Goal: Transaction & Acquisition: Subscribe to service/newsletter

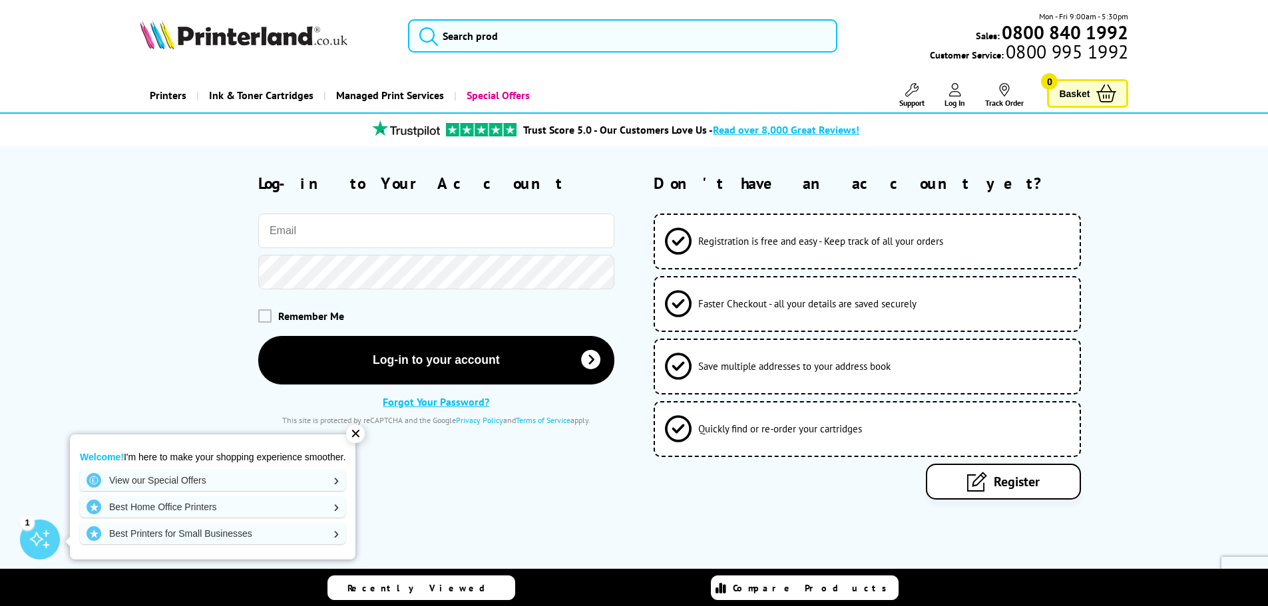
click at [338, 240] on input "email" at bounding box center [436, 231] width 356 height 35
click at [329, 234] on input "email" at bounding box center [436, 231] width 356 height 35
click at [328, 234] on input "email" at bounding box center [436, 231] width 356 height 35
click at [356, 433] on div "✕" at bounding box center [355, 434] width 19 height 19
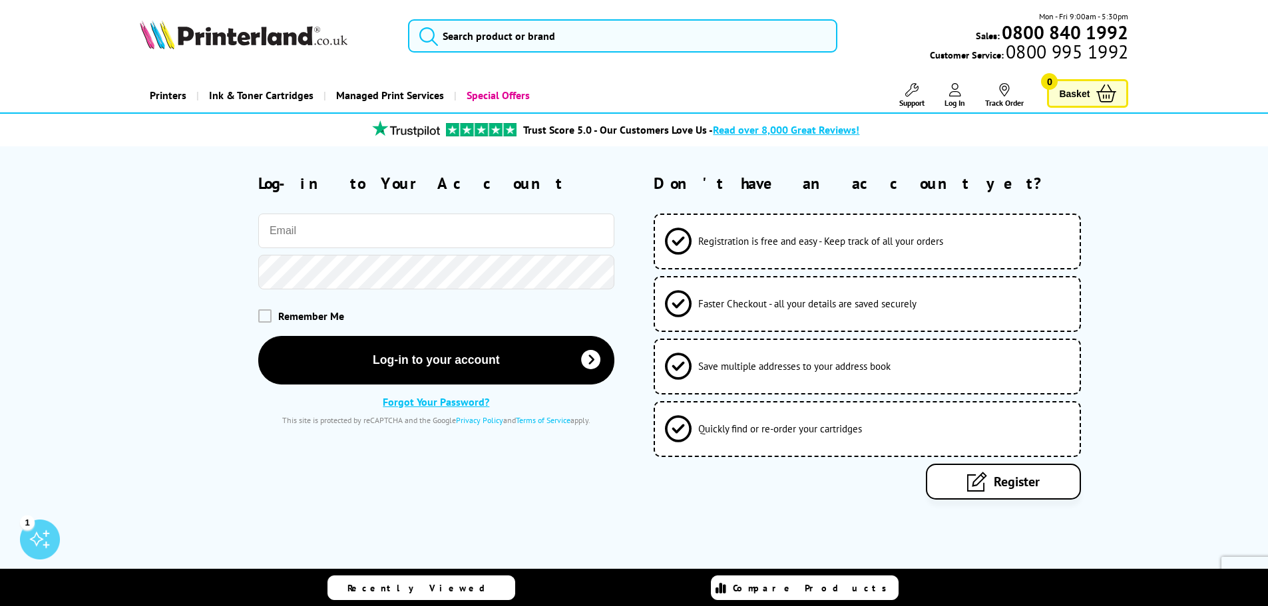
click at [995, 480] on span "Register" at bounding box center [1016, 481] width 46 height 17
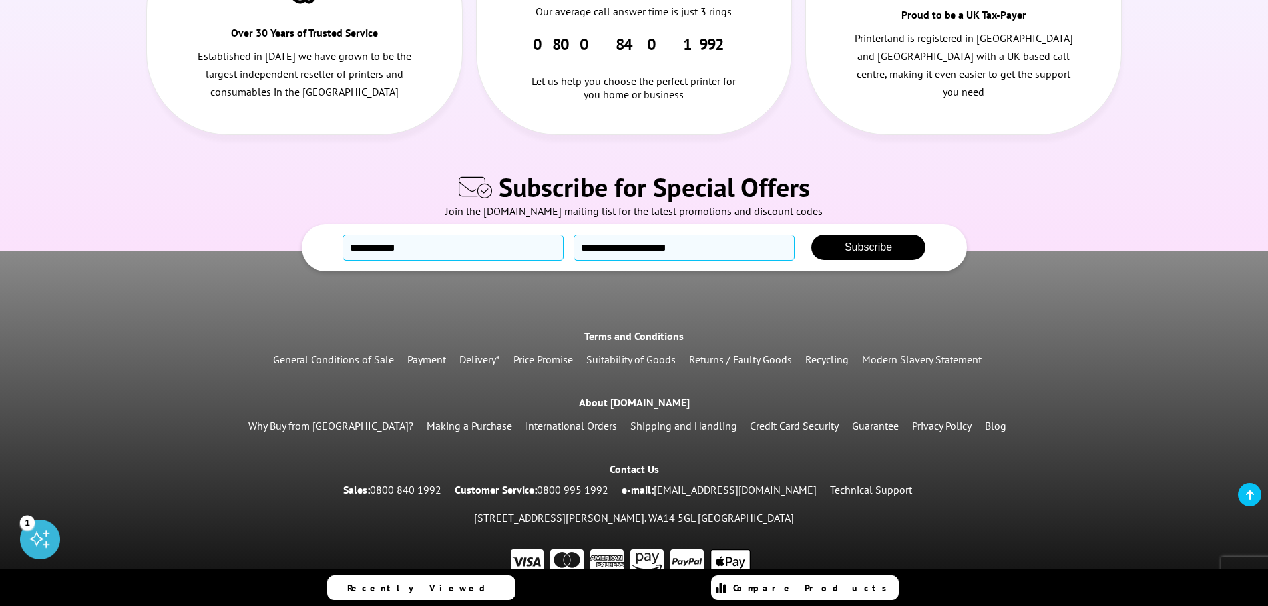
scroll to position [693, 0]
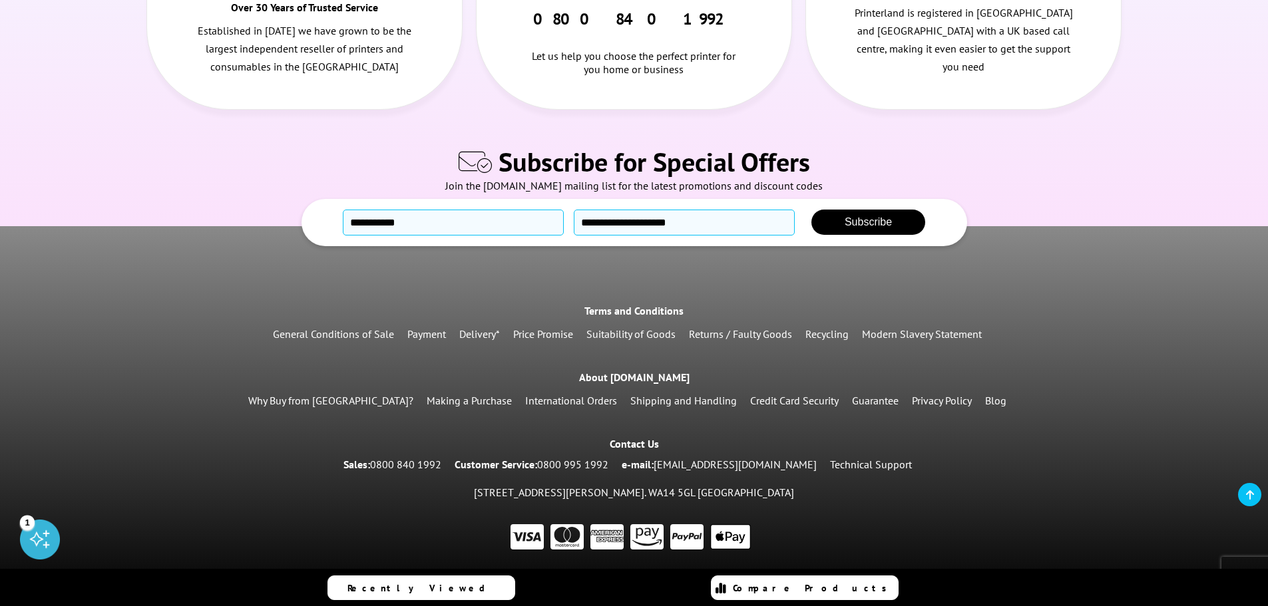
click at [733, 466] on link "[EMAIL_ADDRESS][DOMAIN_NAME]" at bounding box center [734, 464] width 163 height 13
